Goal: Book appointment/travel/reservation

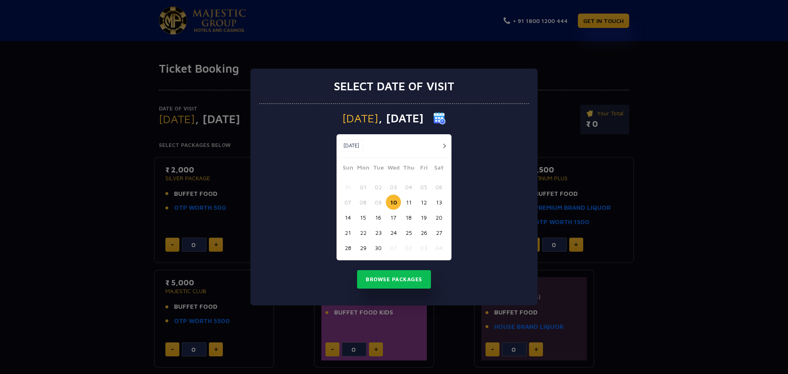
click at [709, 200] on div "Select date of visit [DATE] [DATE] [DATE] Sun Mon Tue Wed Thu Fri Sat 31 01 02 …" at bounding box center [394, 187] width 788 height 374
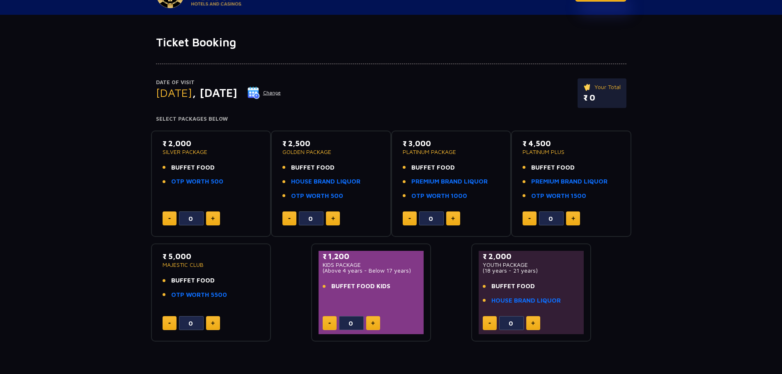
scroll to position [41, 0]
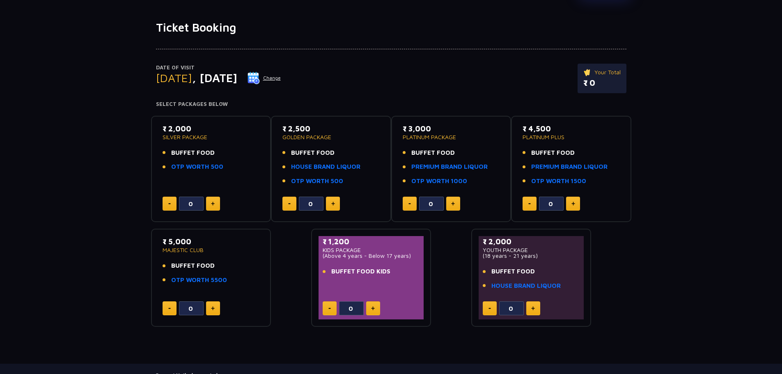
click at [211, 207] on button at bounding box center [213, 204] width 14 height 14
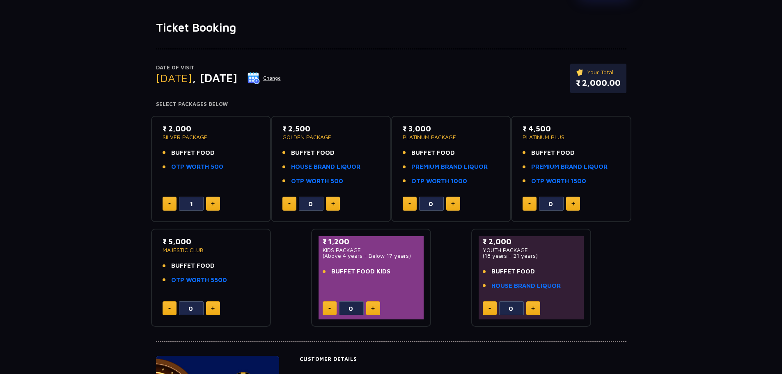
click at [211, 207] on button at bounding box center [213, 204] width 14 height 14
click at [168, 204] on button at bounding box center [170, 204] width 14 height 14
type input "0"
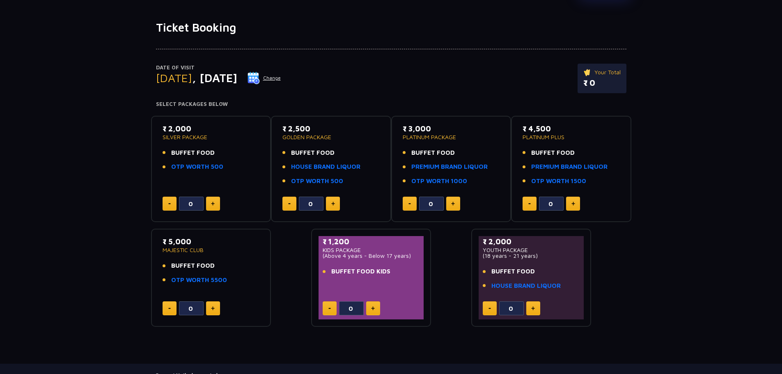
click at [333, 203] on img at bounding box center [333, 204] width 4 height 4
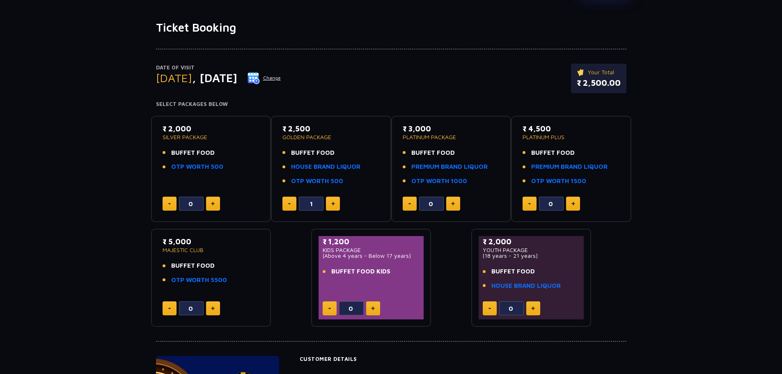
click at [333, 203] on img at bounding box center [333, 204] width 4 height 4
type input "2"
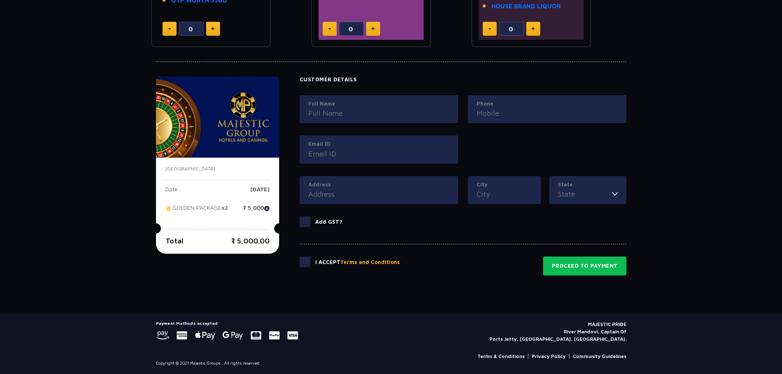
scroll to position [321, 0]
click at [308, 220] on span at bounding box center [305, 221] width 11 height 11
click at [0, 0] on input "Add GST?" at bounding box center [0, 0] width 0 height 0
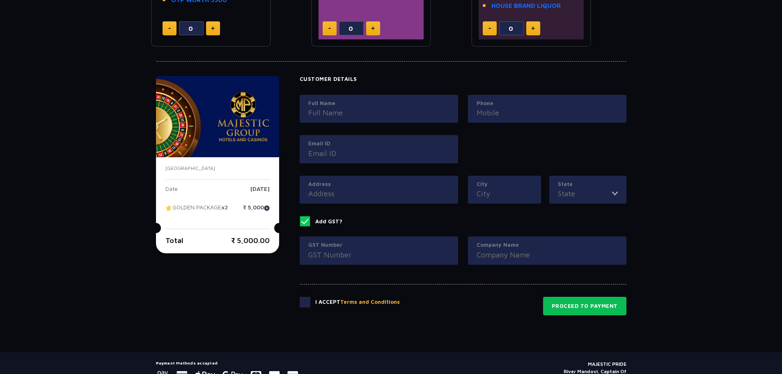
click at [308, 220] on span at bounding box center [305, 221] width 11 height 11
click at [0, 0] on input "Add GST?" at bounding box center [0, 0] width 0 height 0
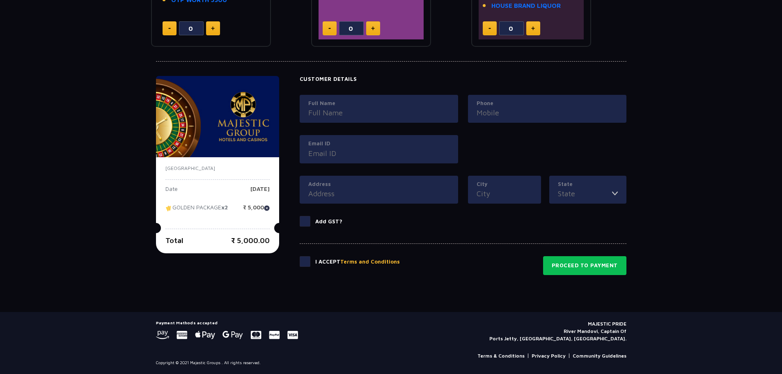
click at [308, 220] on span at bounding box center [305, 221] width 11 height 11
click at [0, 0] on input "Add GST?" at bounding box center [0, 0] width 0 height 0
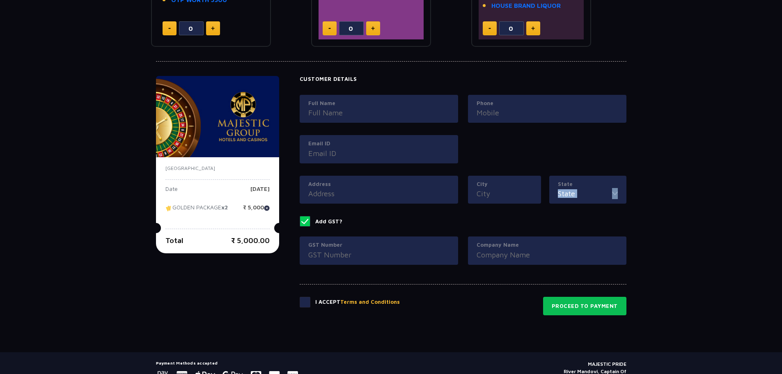
click at [308, 220] on span at bounding box center [305, 221] width 11 height 11
click at [0, 0] on input "Add GST?" at bounding box center [0, 0] width 0 height 0
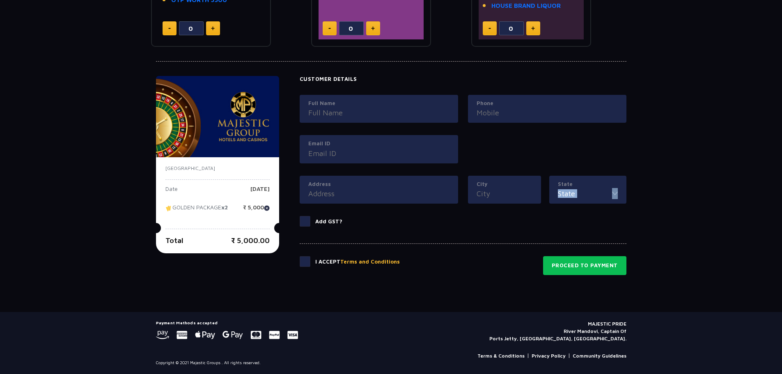
click at [308, 220] on span at bounding box center [305, 221] width 11 height 11
click at [0, 0] on input "Add GST?" at bounding box center [0, 0] width 0 height 0
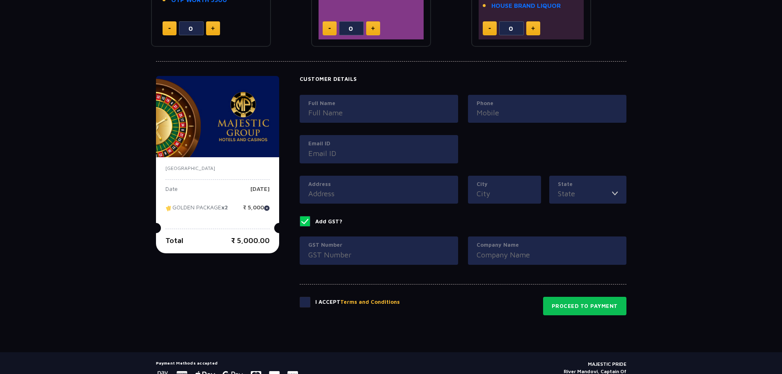
click at [308, 220] on span at bounding box center [305, 221] width 11 height 11
click at [0, 0] on input "Add GST?" at bounding box center [0, 0] width 0 height 0
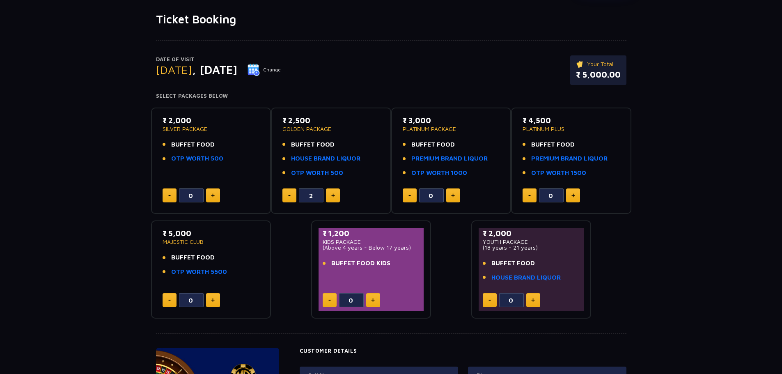
scroll to position [0, 0]
